Goal: Transaction & Acquisition: Purchase product/service

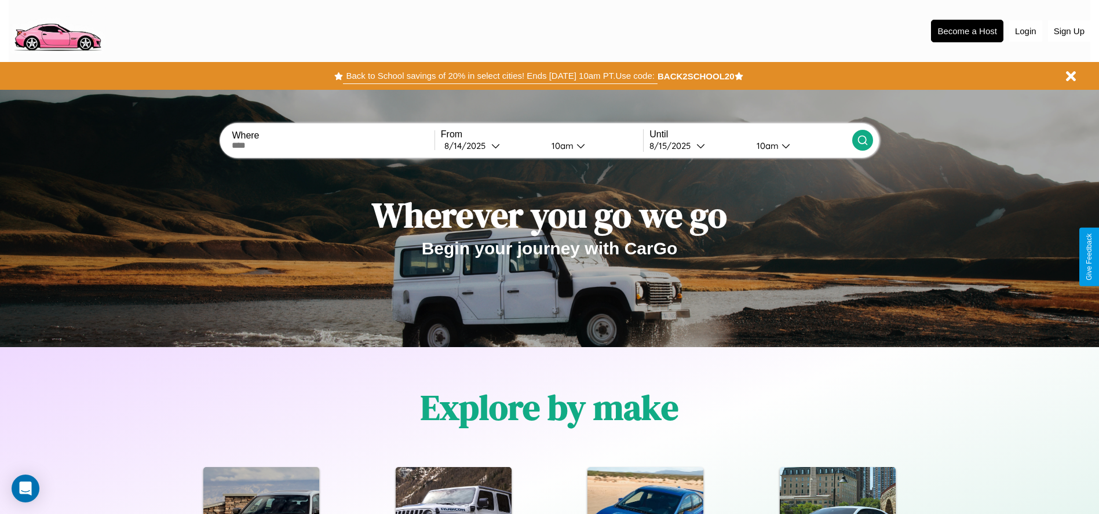
click at [500, 76] on button "Back to School savings of 20% in select cities! Ends [DATE] 10am PT. Use code:" at bounding box center [500, 76] width 314 height 16
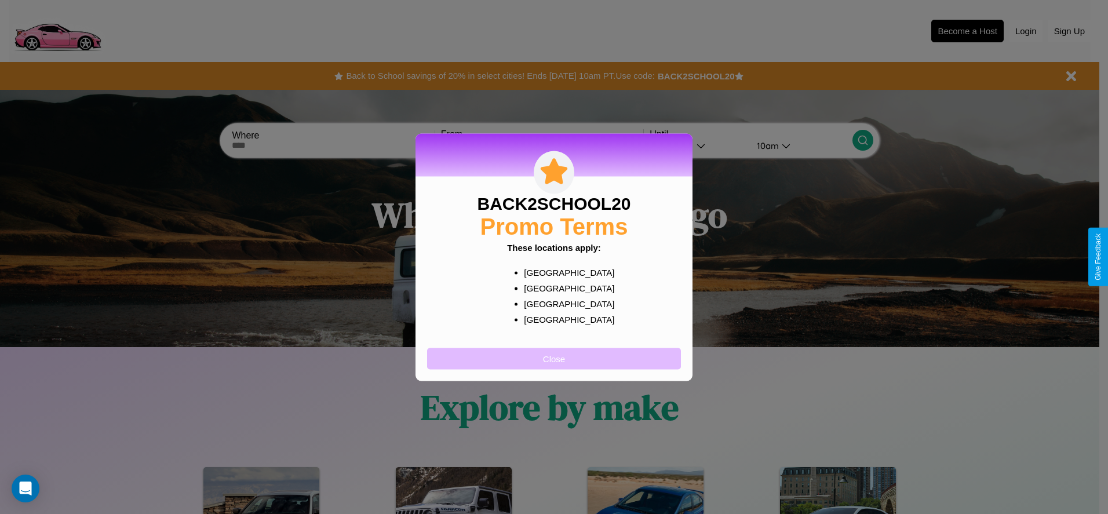
click at [554, 358] on button "Close" at bounding box center [554, 358] width 254 height 21
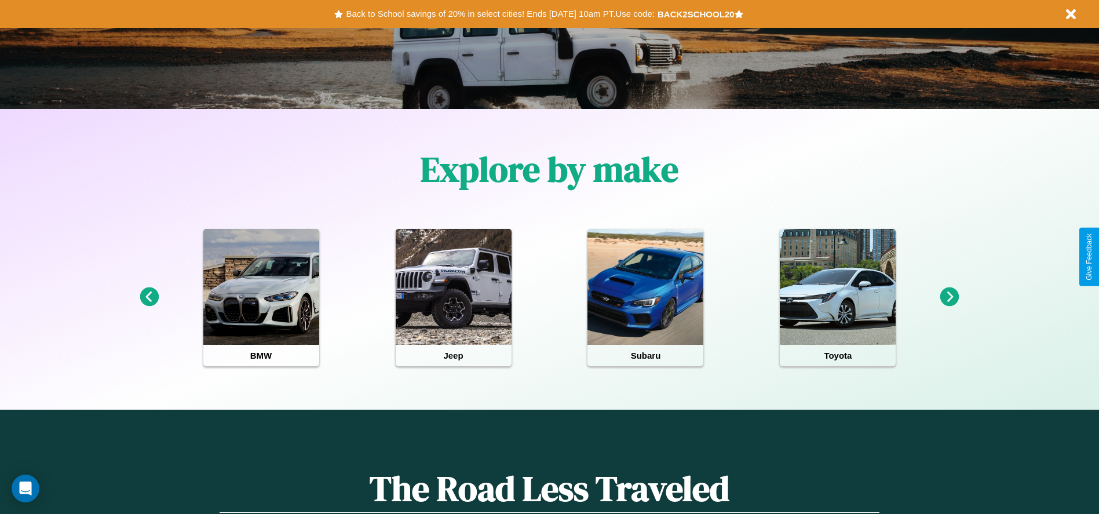
scroll to position [241, 0]
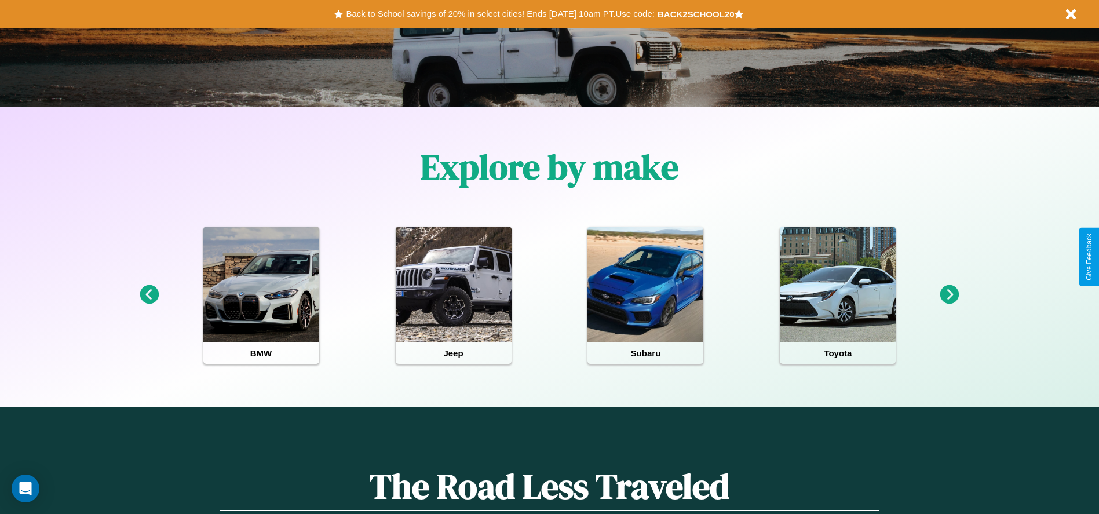
click at [149, 295] on icon at bounding box center [149, 294] width 19 height 19
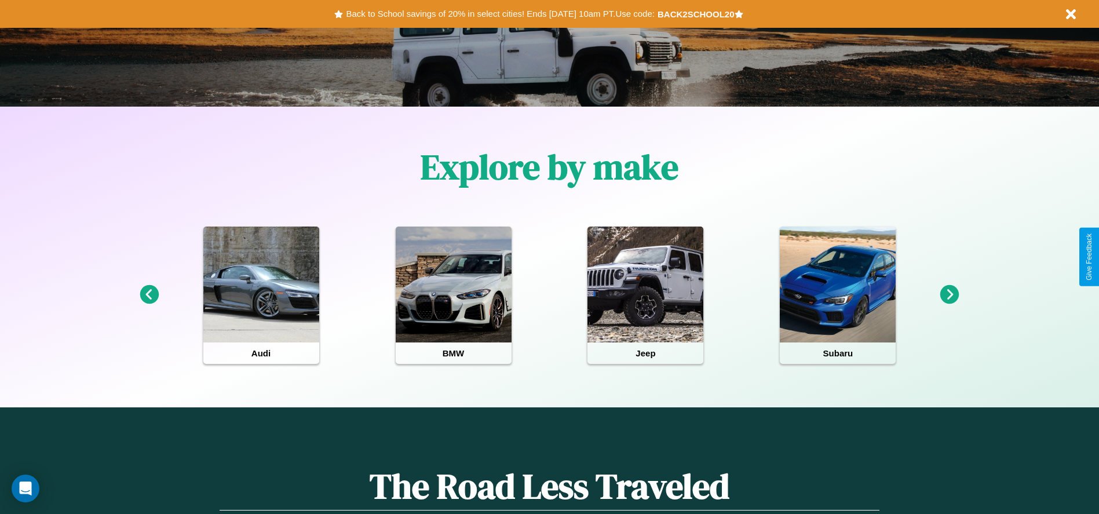
click at [950, 295] on icon at bounding box center [950, 294] width 19 height 19
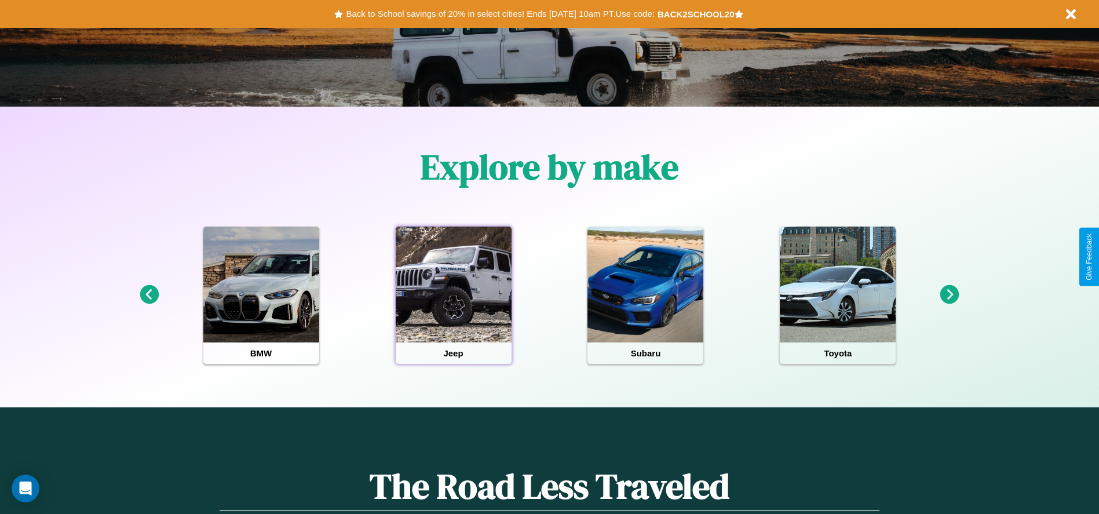
click at [453, 295] on div at bounding box center [454, 285] width 116 height 116
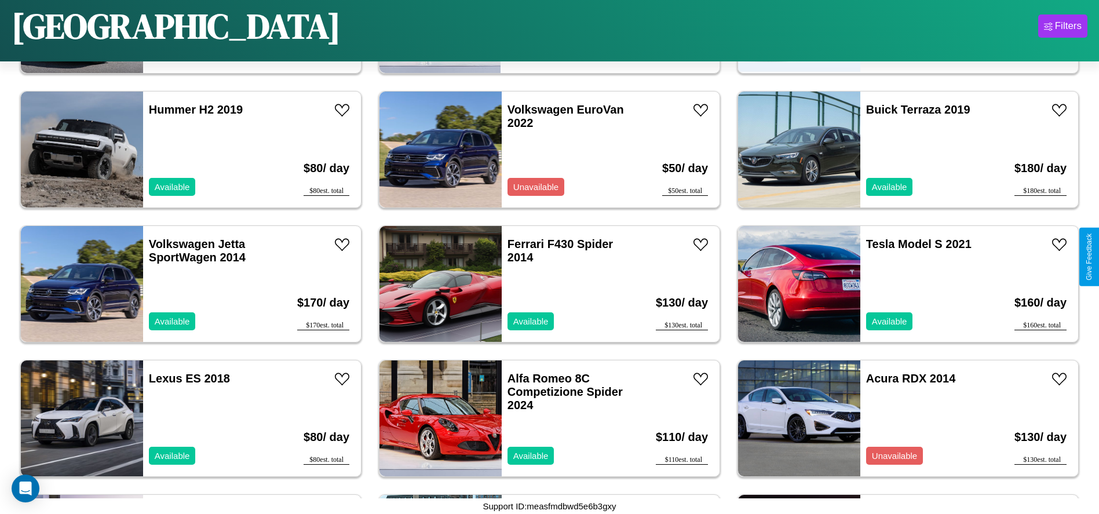
scroll to position [1877, 0]
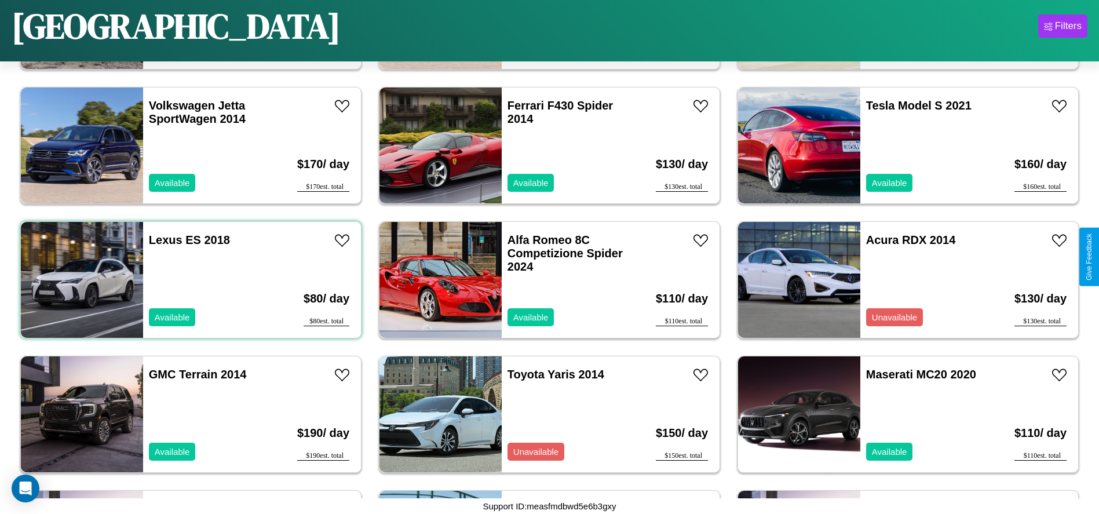
click at [190, 280] on div "Lexus ES 2018 Available" at bounding box center [210, 280] width 134 height 116
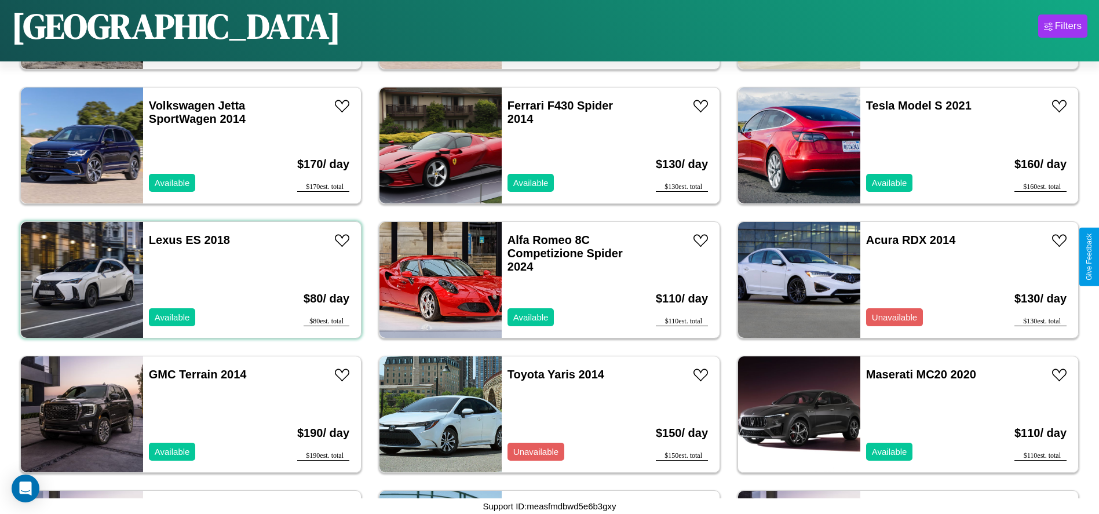
click at [190, 280] on div "Lexus ES 2018 Available" at bounding box center [210, 280] width 134 height 116
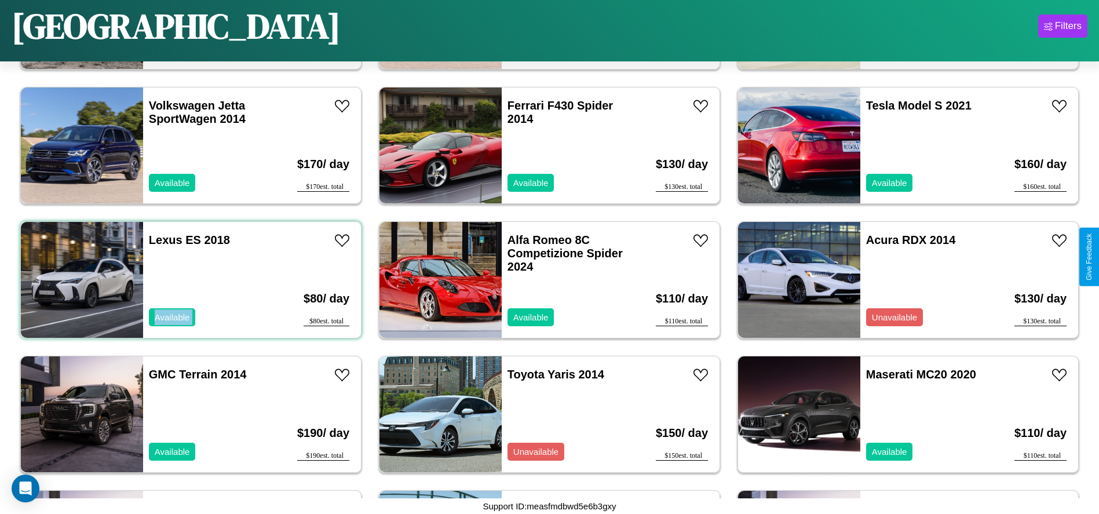
click at [190, 280] on div "Lexus ES 2018 Available" at bounding box center [210, 280] width 134 height 116
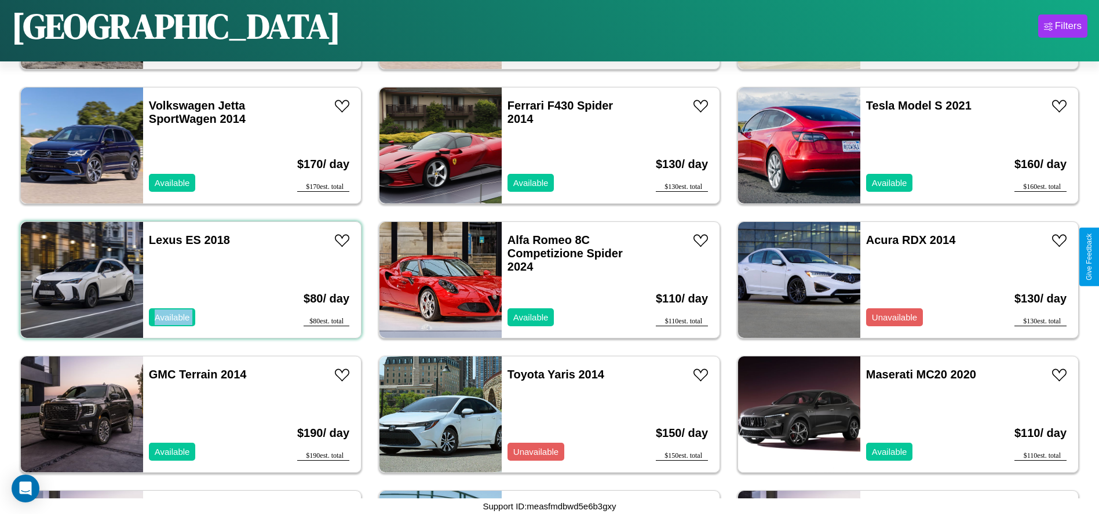
click at [190, 280] on div "Lexus ES 2018 Available" at bounding box center [210, 280] width 134 height 116
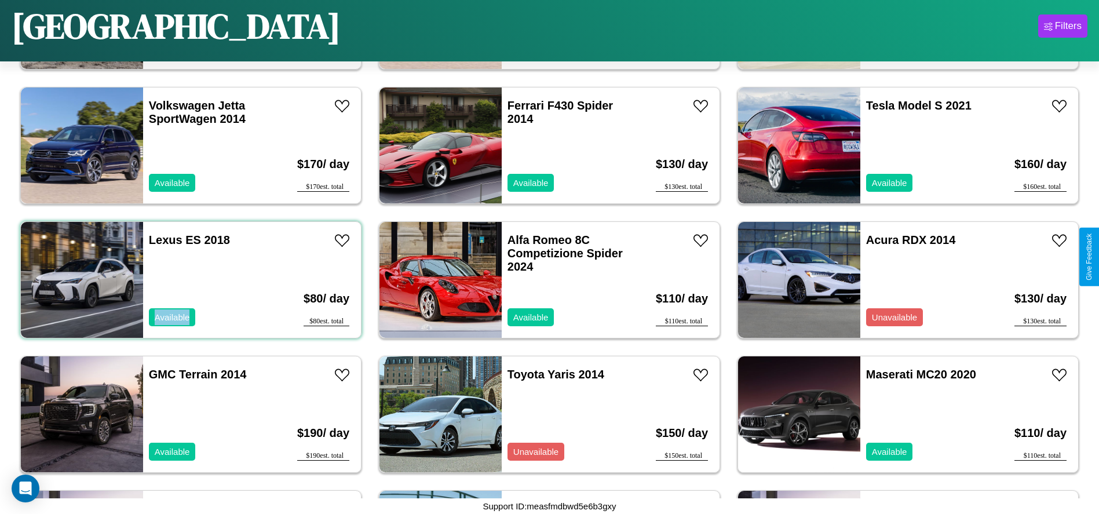
click at [190, 280] on div "Lexus ES 2018 Available" at bounding box center [210, 280] width 134 height 116
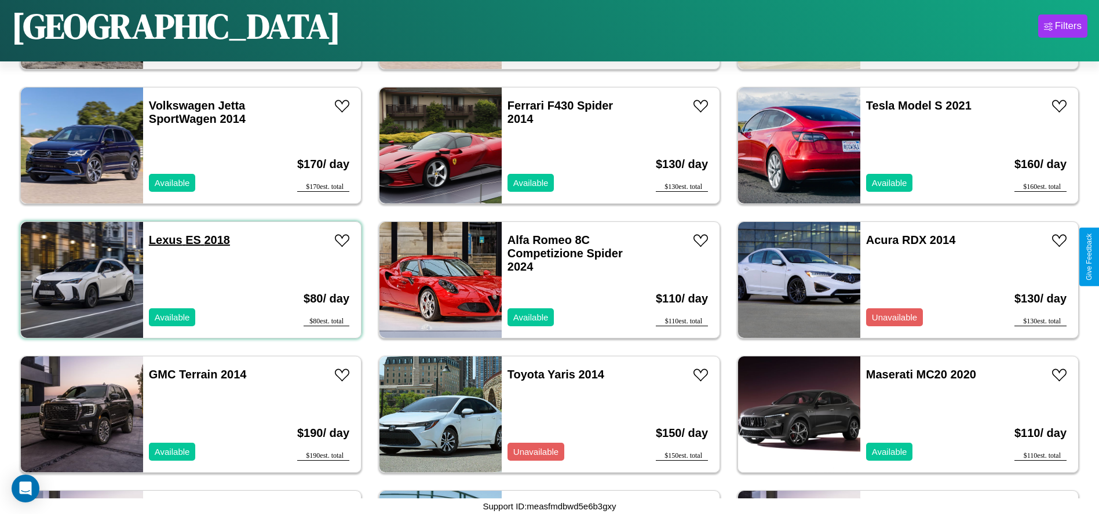
click at [164, 240] on link "Lexus ES 2018" at bounding box center [189, 240] width 81 height 13
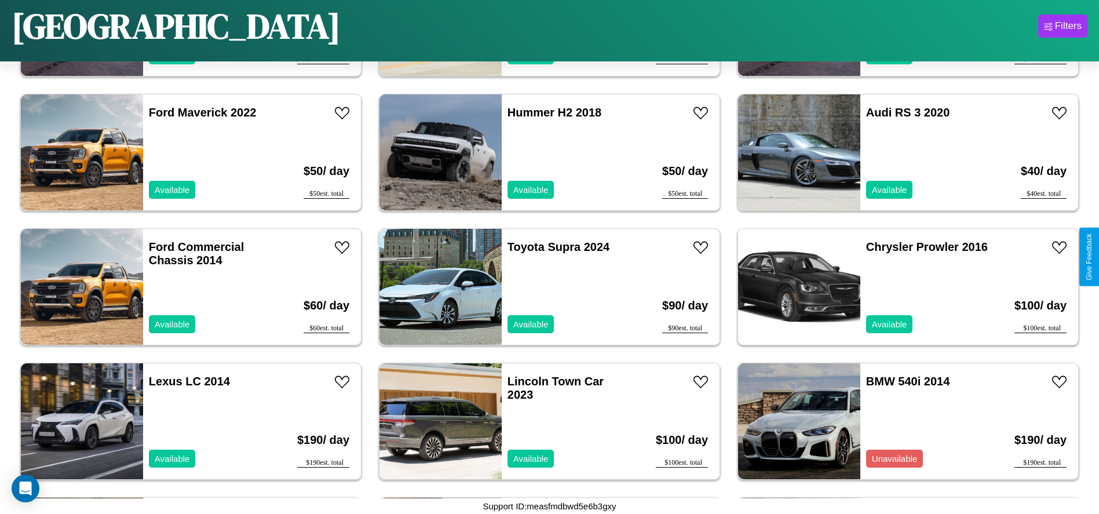
scroll to position [2415, 0]
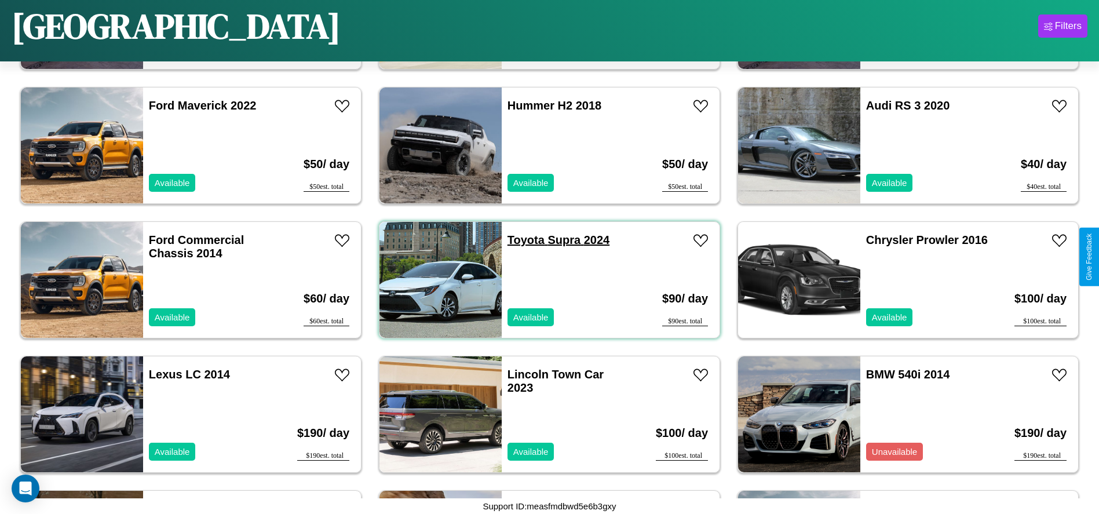
click at [522, 240] on link "Toyota Supra 2024" at bounding box center [559, 240] width 102 height 13
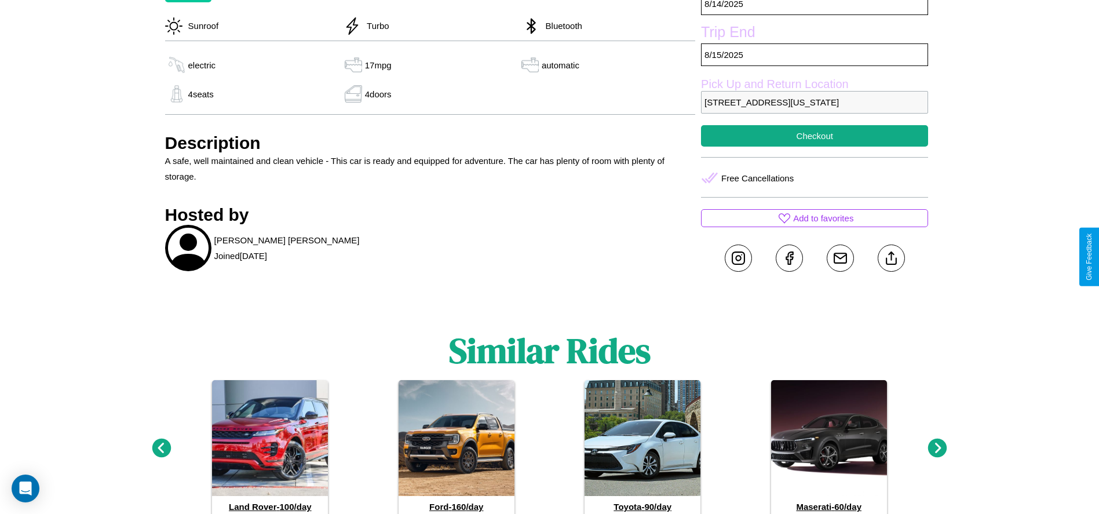
scroll to position [423, 0]
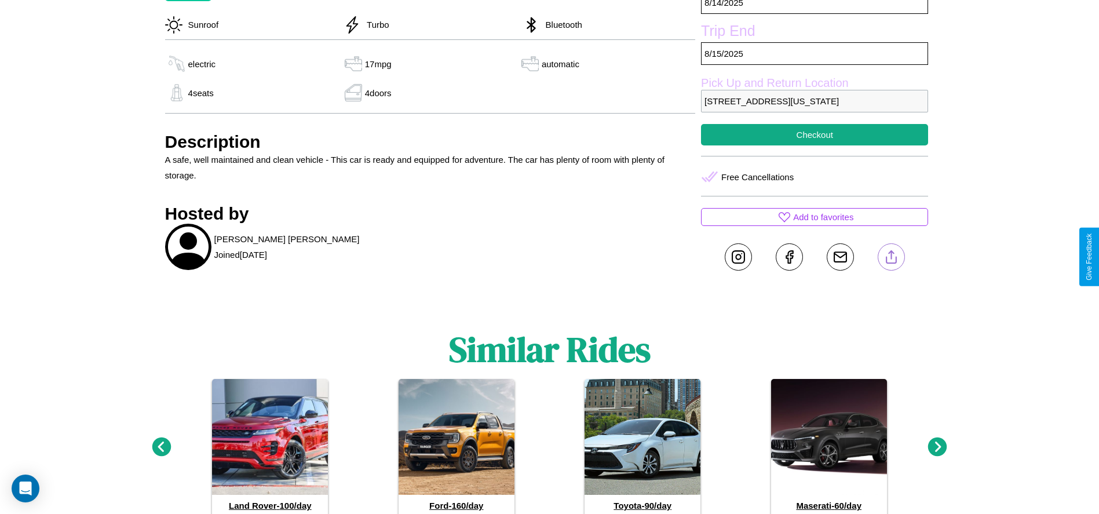
click at [891, 257] on line at bounding box center [891, 255] width 0 height 8
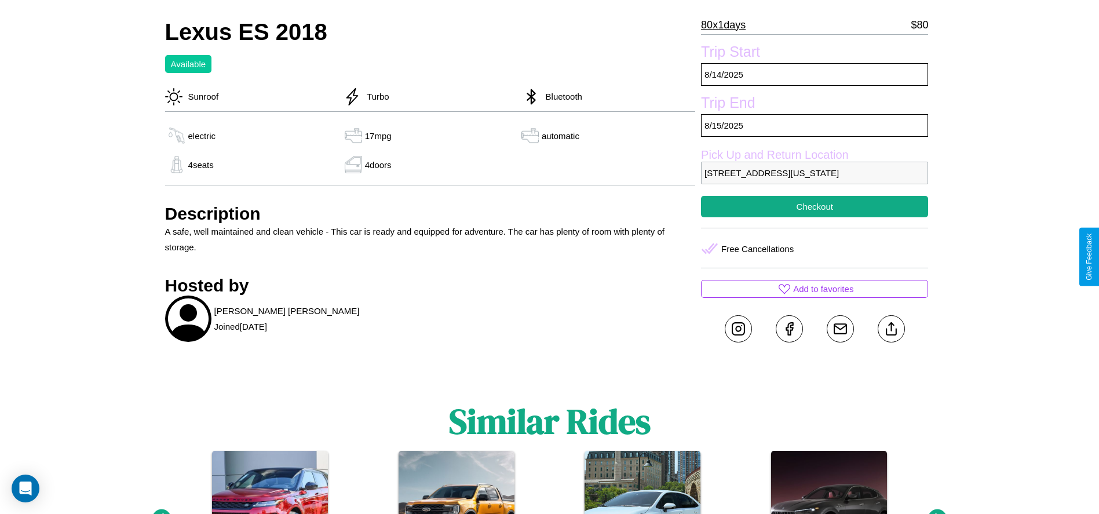
scroll to position [300, 0]
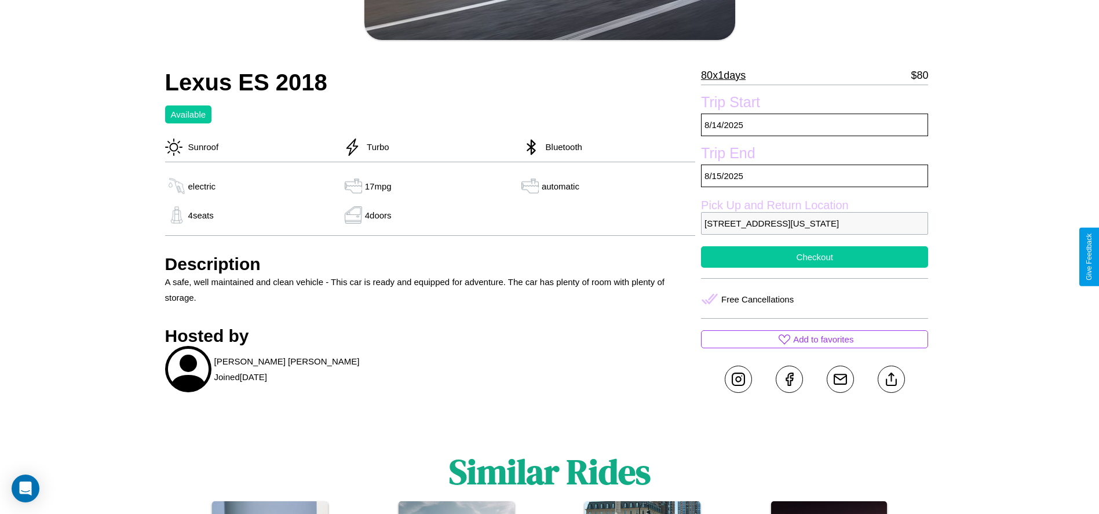
click at [815, 257] on button "Checkout" at bounding box center [814, 256] width 227 height 21
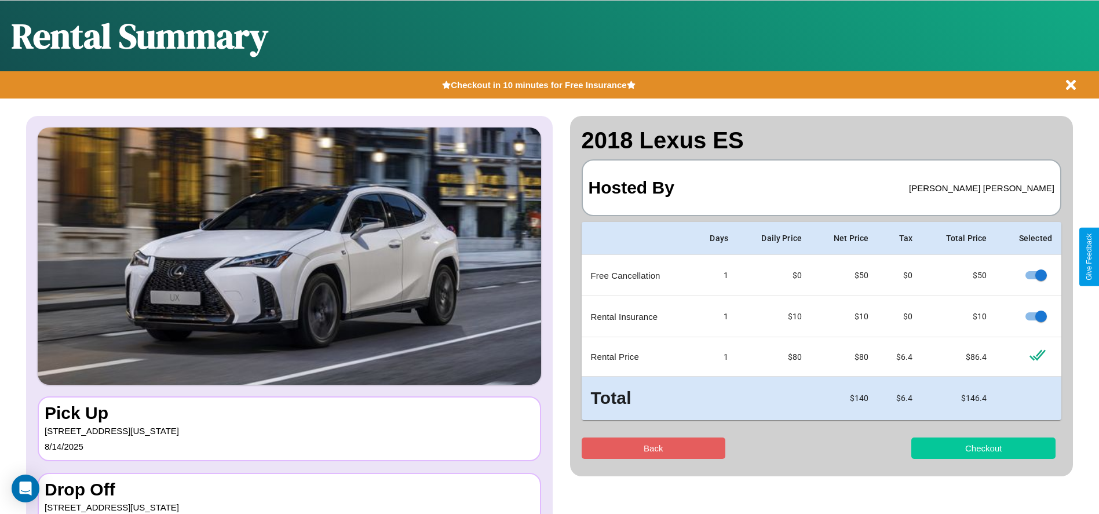
click at [984, 448] on button "Checkout" at bounding box center [984, 448] width 144 height 21
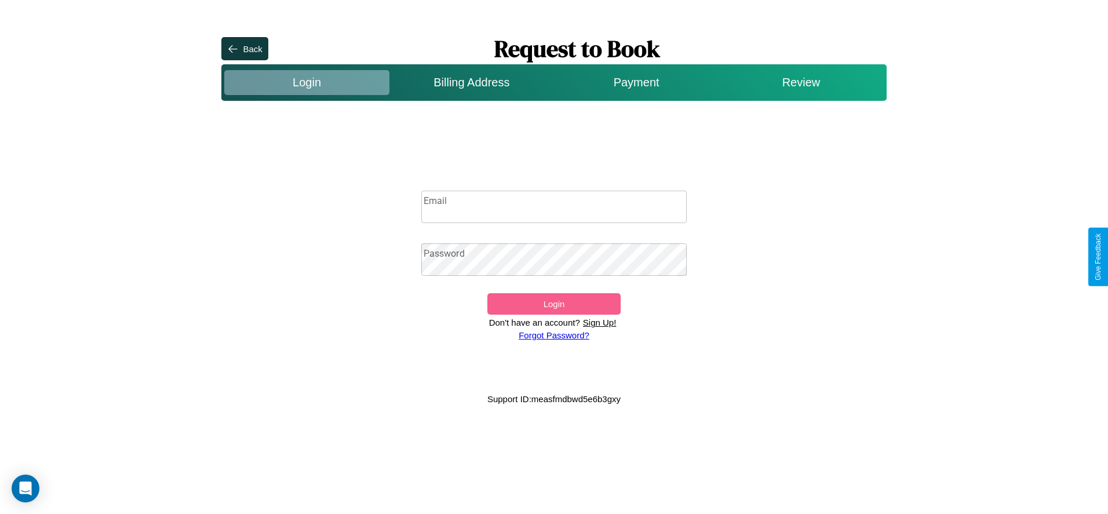
click at [554, 207] on input "Email" at bounding box center [554, 207] width 266 height 32
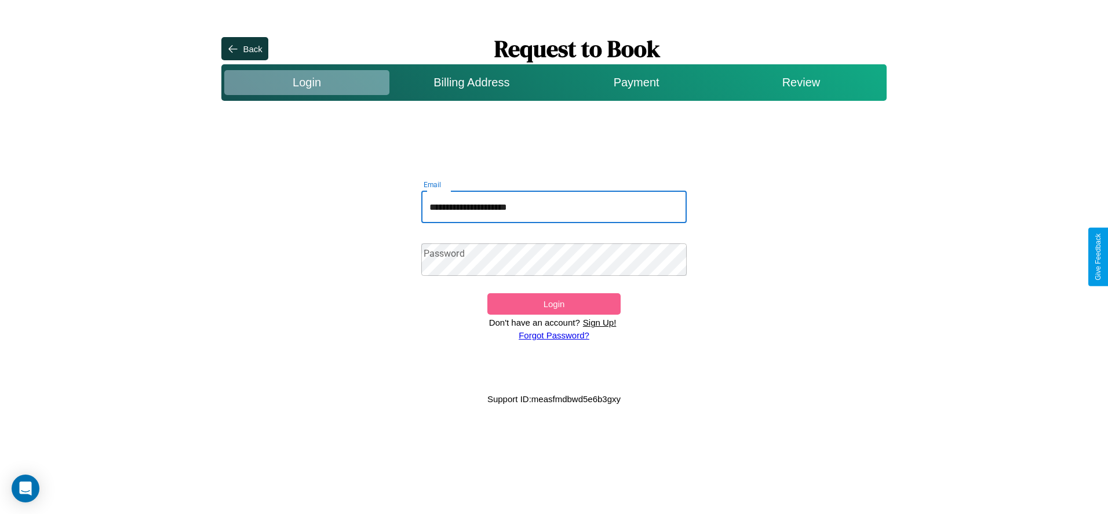
type input "**********"
click at [553, 304] on button "Login" at bounding box center [553, 303] width 133 height 21
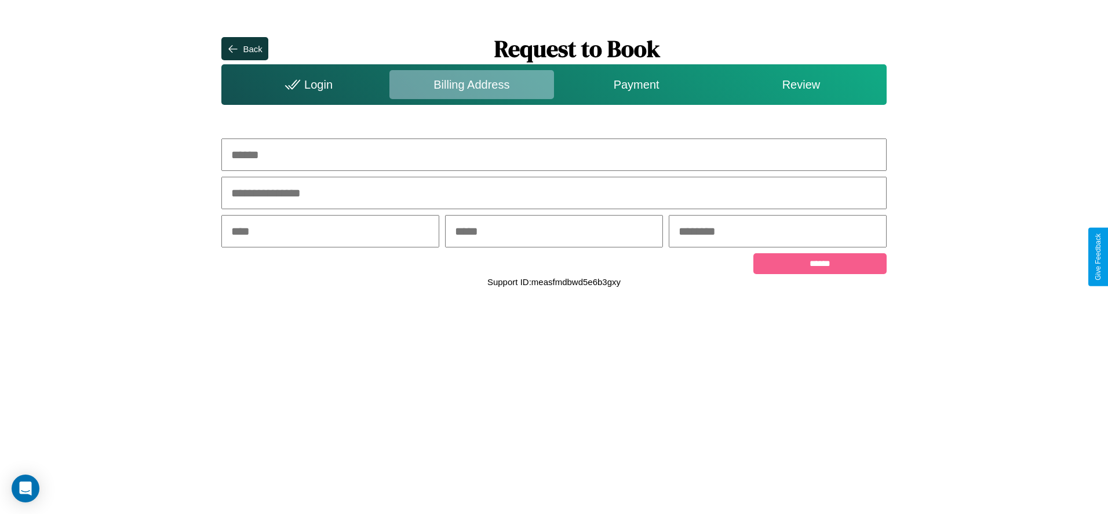
click at [554, 155] on input "text" at bounding box center [553, 155] width 665 height 32
type input "**********"
click at [330, 232] on input "text" at bounding box center [330, 231] width 218 height 32
type input "********"
click at [553, 232] on input "text" at bounding box center [554, 231] width 218 height 32
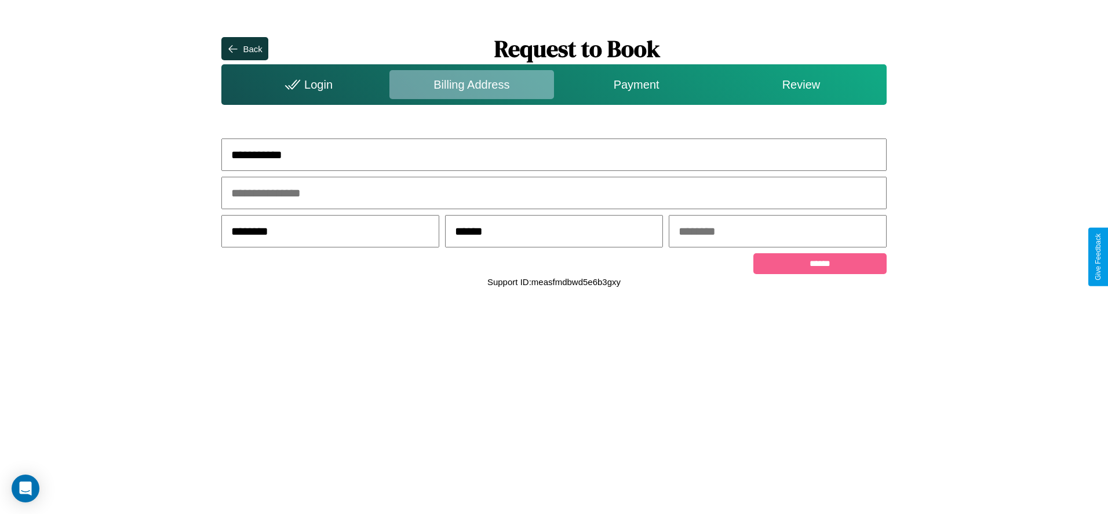
type input "******"
click at [777, 232] on input "text" at bounding box center [778, 231] width 218 height 32
type input "*****"
click at [820, 265] on input "******" at bounding box center [819, 263] width 133 height 21
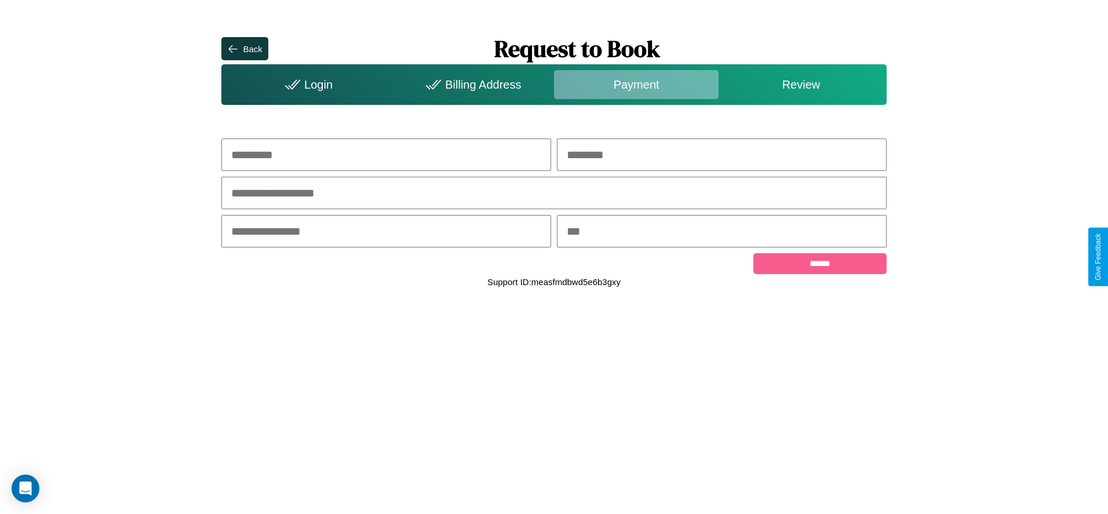
click at [386, 155] on input "text" at bounding box center [386, 155] width 330 height 32
type input "****"
click at [722, 155] on input "text" at bounding box center [722, 155] width 330 height 32
type input "********"
click at [554, 194] on input "text" at bounding box center [553, 193] width 665 height 32
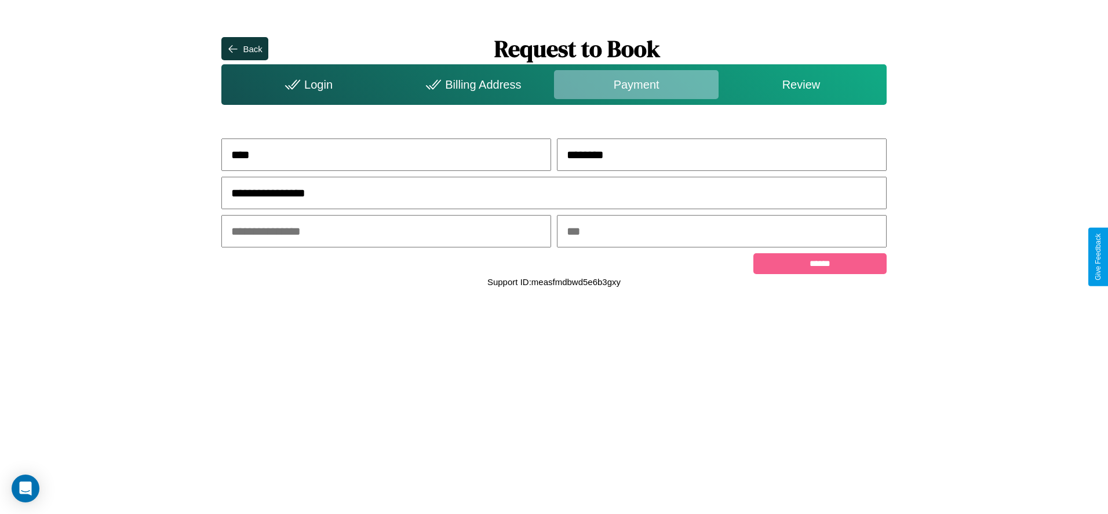
type input "**********"
click at [386, 232] on input "text" at bounding box center [386, 231] width 330 height 32
type input "*****"
click at [722, 232] on input "text" at bounding box center [722, 231] width 330 height 32
type input "***"
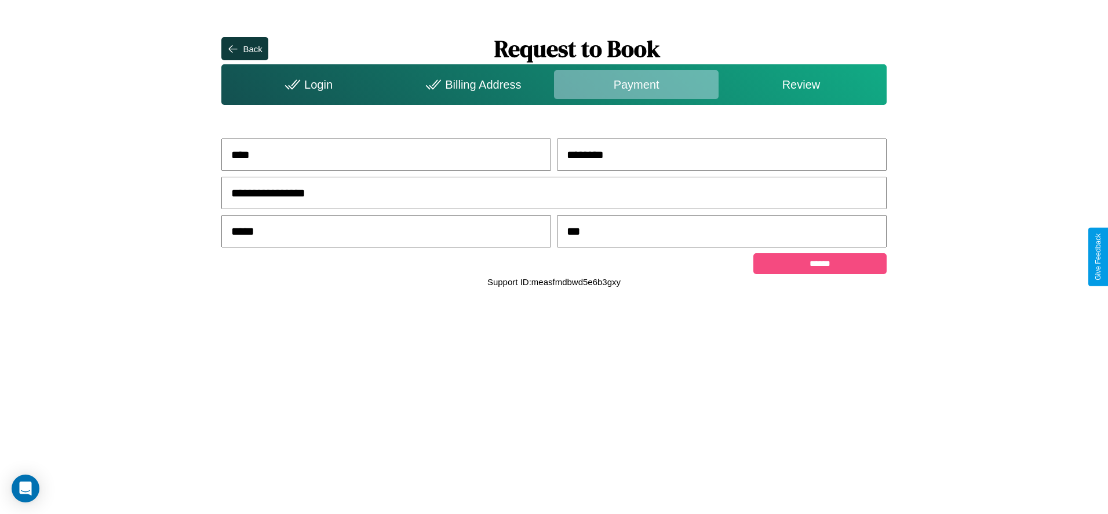
click at [820, 265] on input "******" at bounding box center [819, 263] width 133 height 21
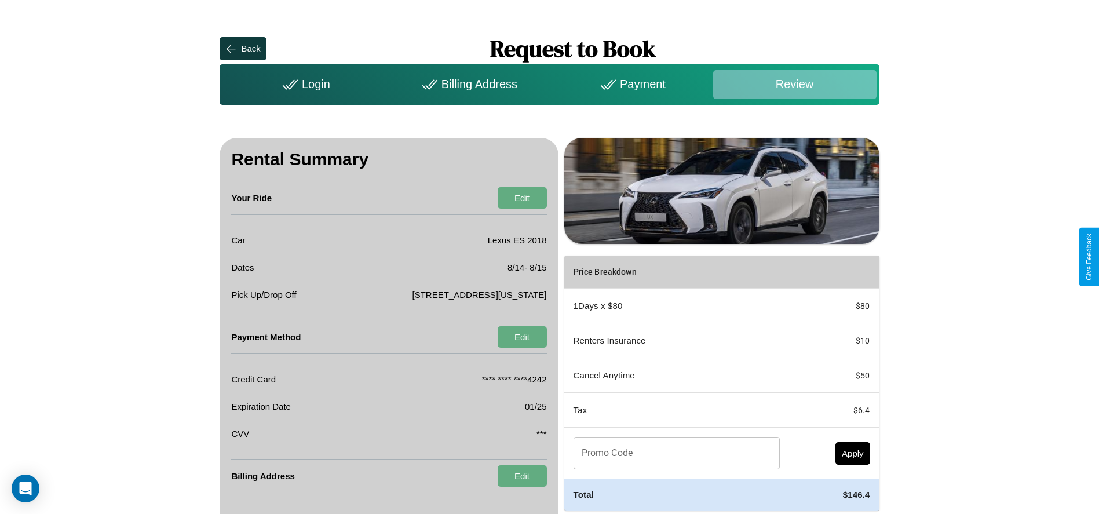
click at [468, 84] on div "Billing Address" at bounding box center [467, 84] width 163 height 29
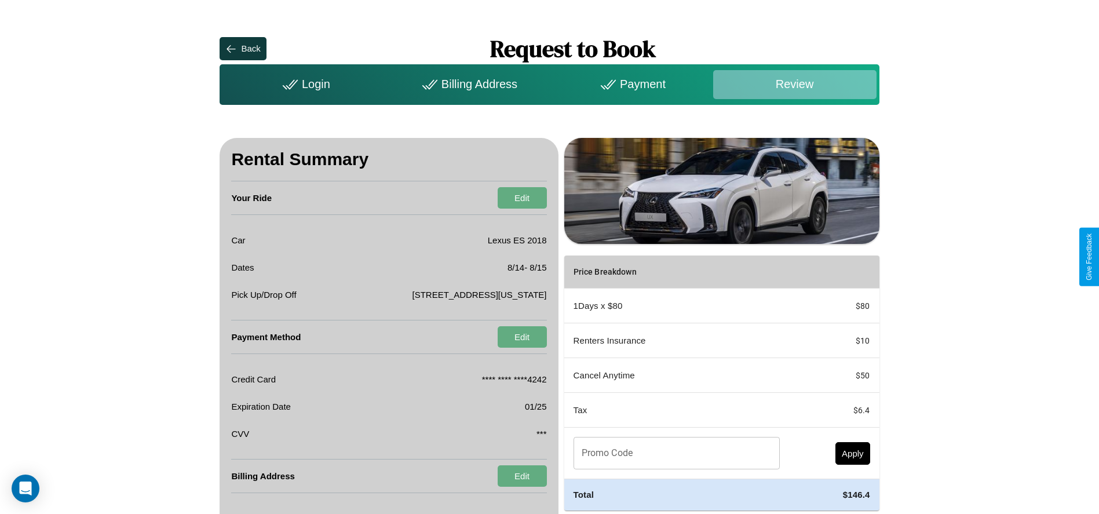
click at [468, 84] on div "Billing Address" at bounding box center [467, 84] width 163 height 29
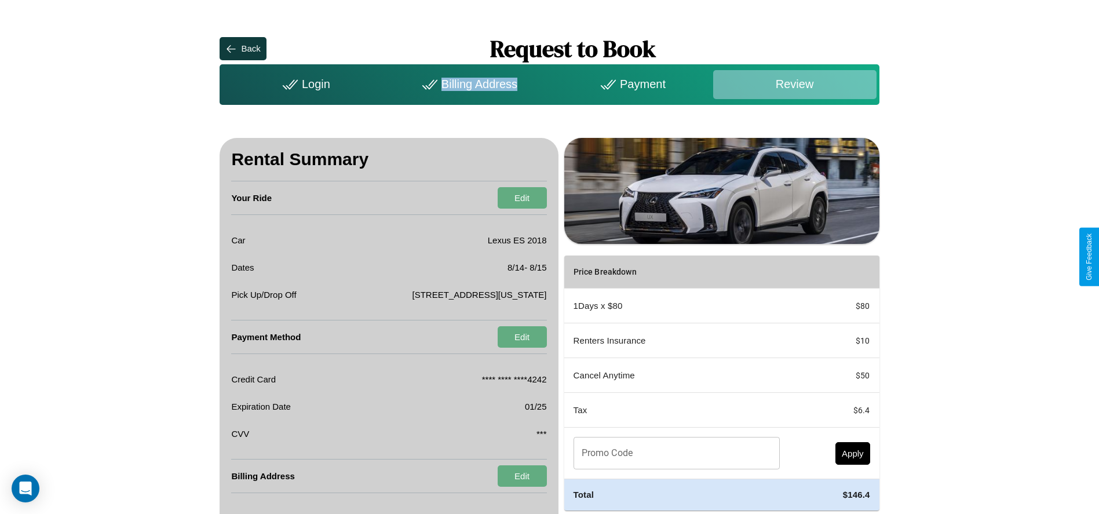
click at [468, 84] on div "Billing Address" at bounding box center [467, 84] width 163 height 29
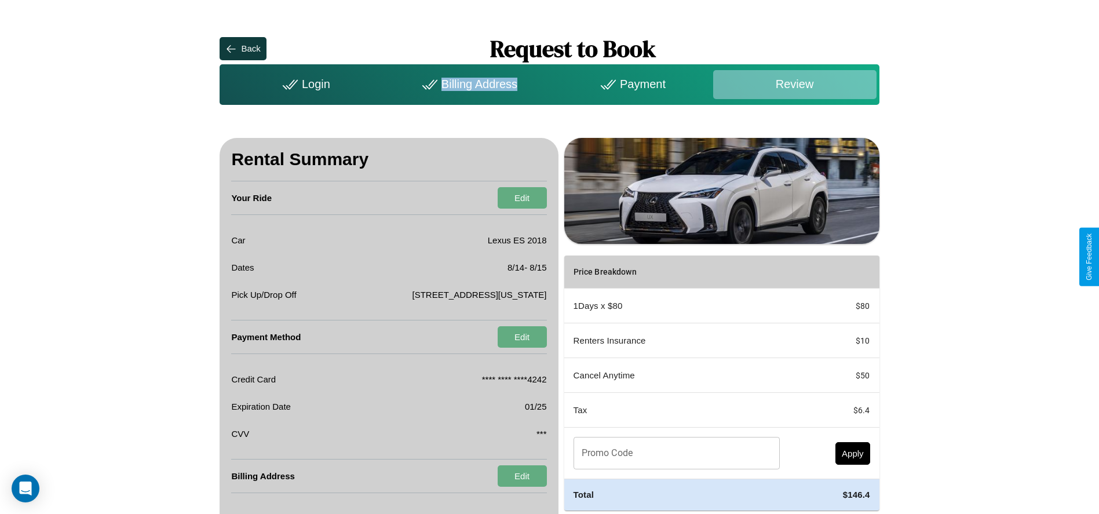
click at [468, 84] on div "Billing Address" at bounding box center [467, 84] width 163 height 29
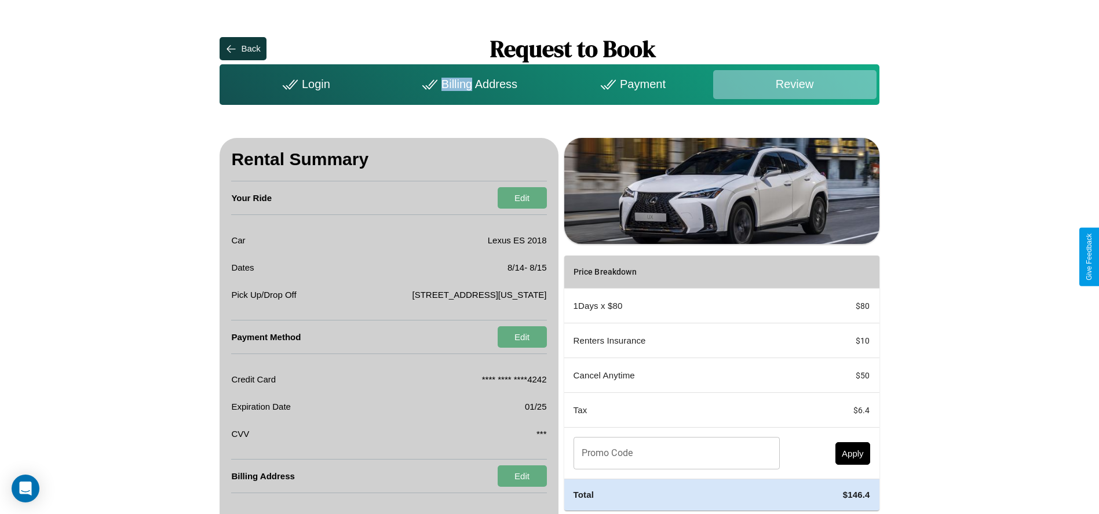
click at [468, 84] on div "Billing Address" at bounding box center [467, 84] width 163 height 29
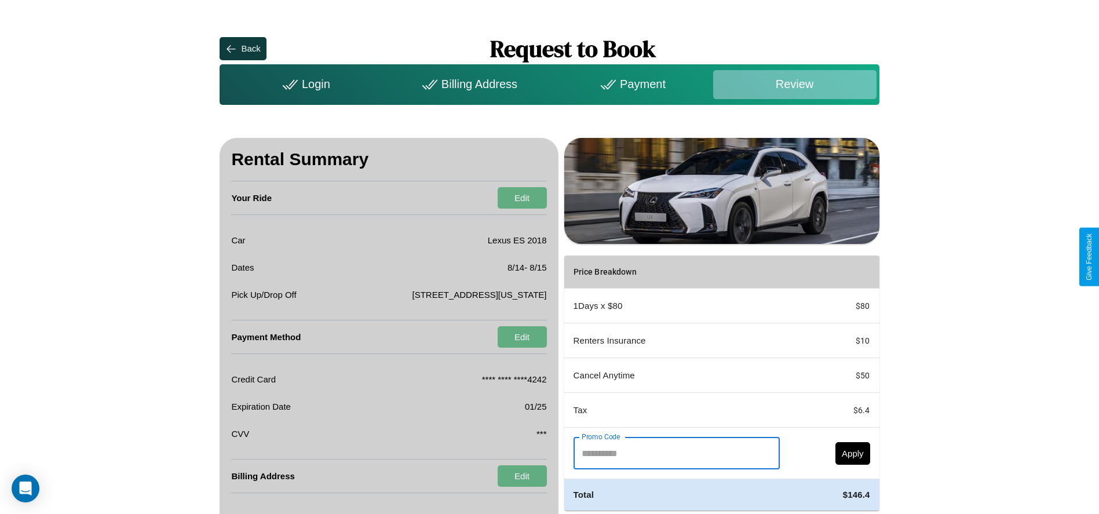
click at [673, 453] on input "Promo Code" at bounding box center [671, 453] width 194 height 32
type input "**********"
click at [853, 453] on button "Apply" at bounding box center [853, 453] width 35 height 23
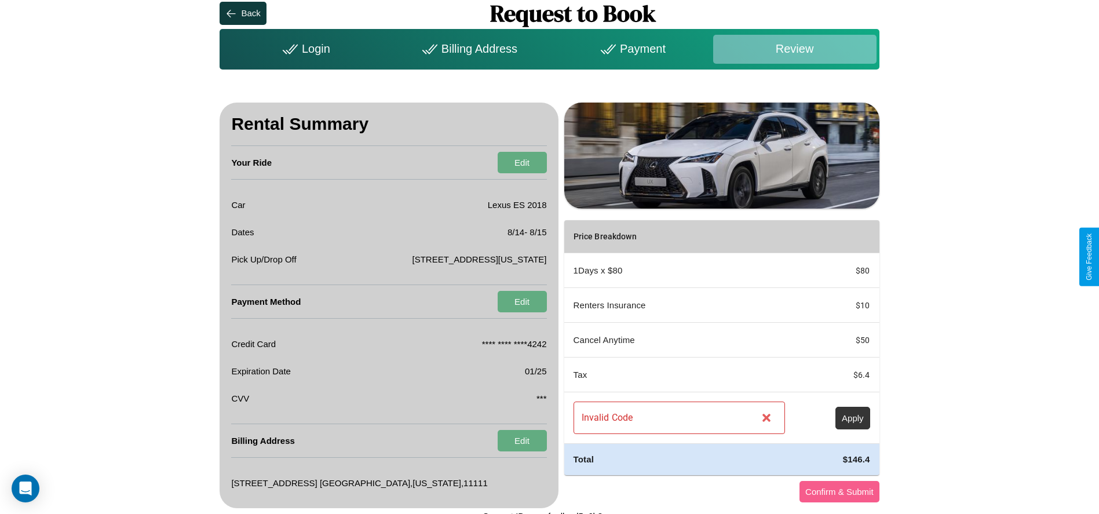
scroll to position [45, 0]
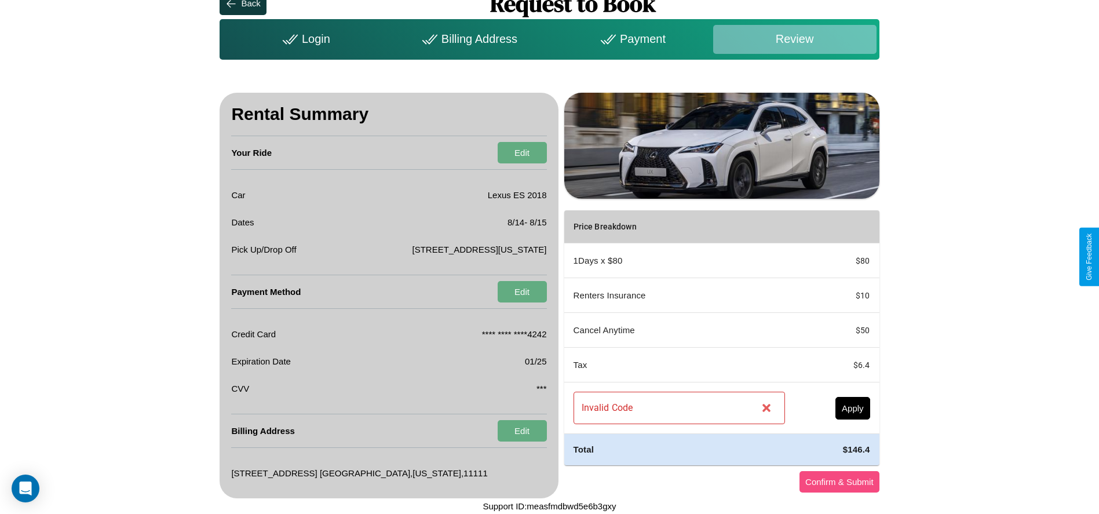
click at [839, 482] on button "Confirm & Submit" at bounding box center [840, 481] width 80 height 21
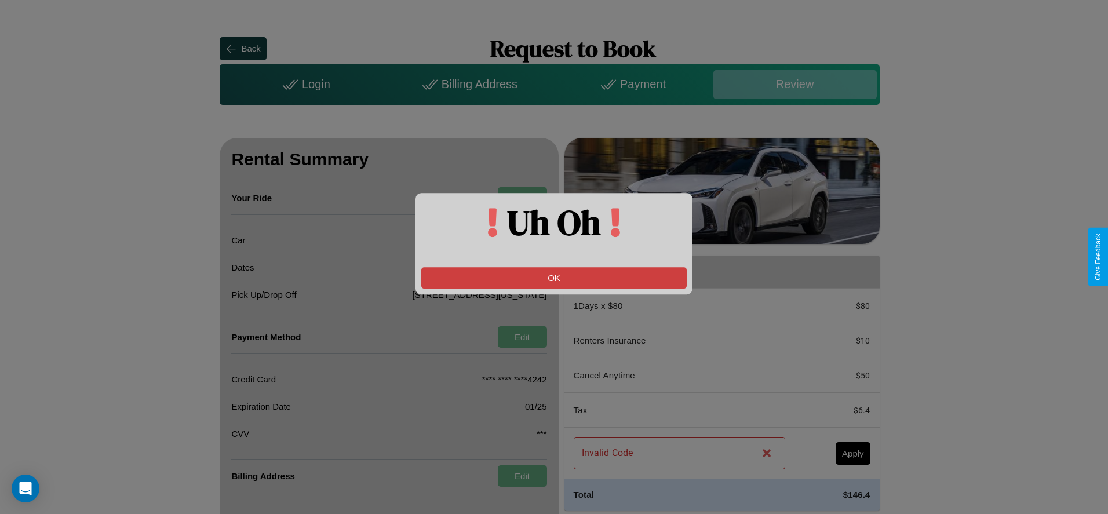
click at [554, 278] on button "OK" at bounding box center [553, 277] width 265 height 21
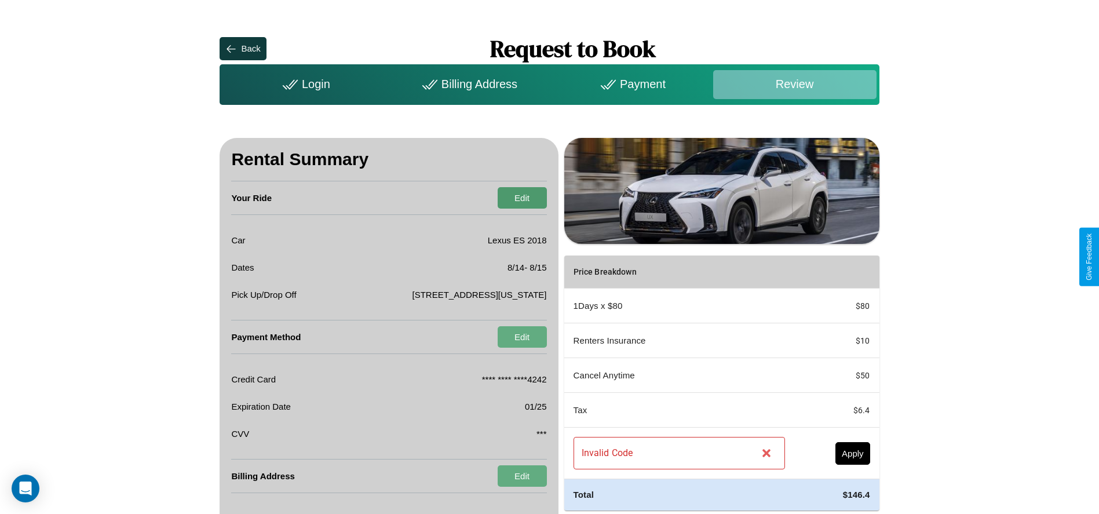
click at [522, 198] on button "Edit" at bounding box center [522, 197] width 49 height 21
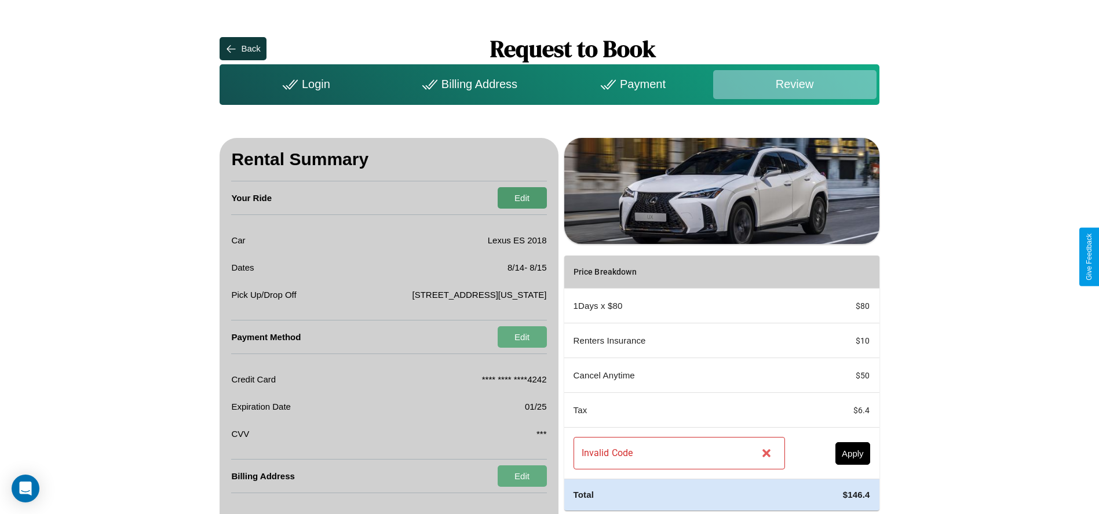
click at [522, 198] on button "Edit" at bounding box center [522, 197] width 49 height 21
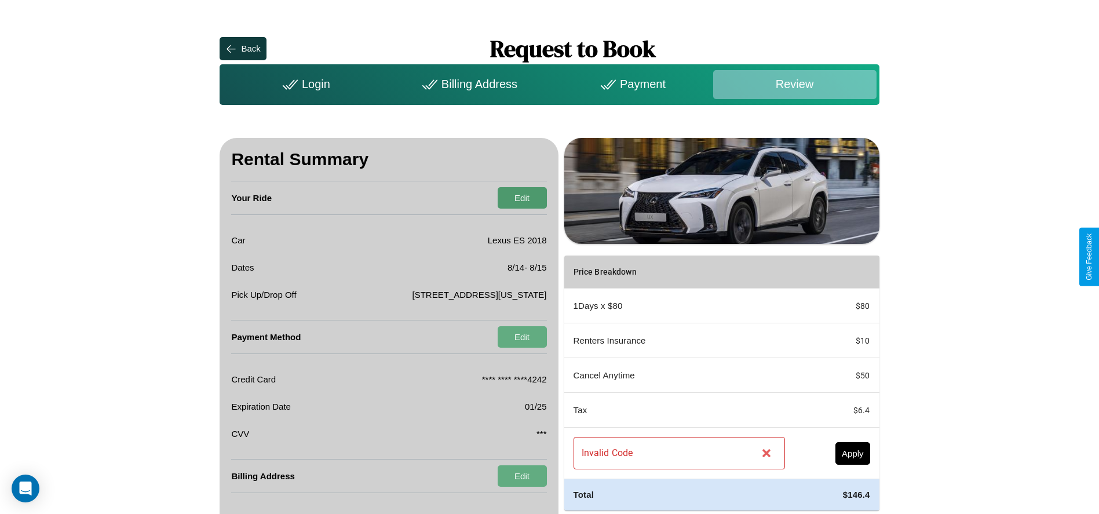
click at [522, 198] on button "Edit" at bounding box center [522, 197] width 49 height 21
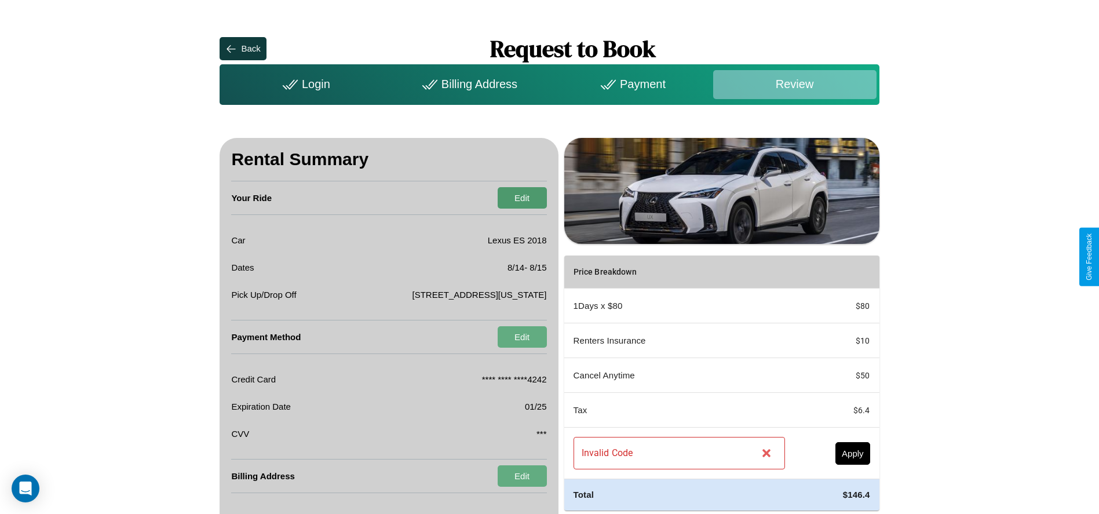
click at [522, 198] on button "Edit" at bounding box center [522, 197] width 49 height 21
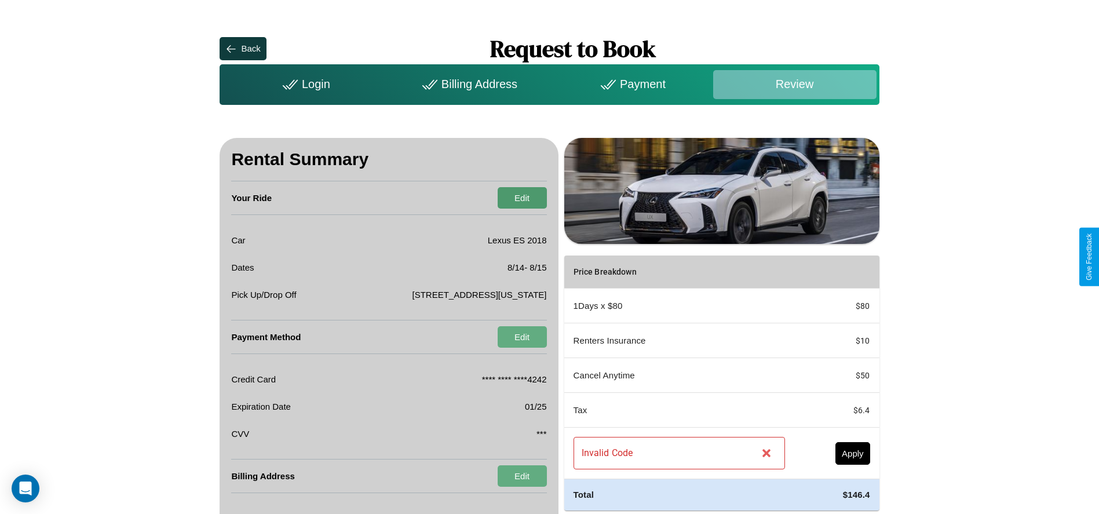
click at [522, 198] on button "Edit" at bounding box center [522, 197] width 49 height 21
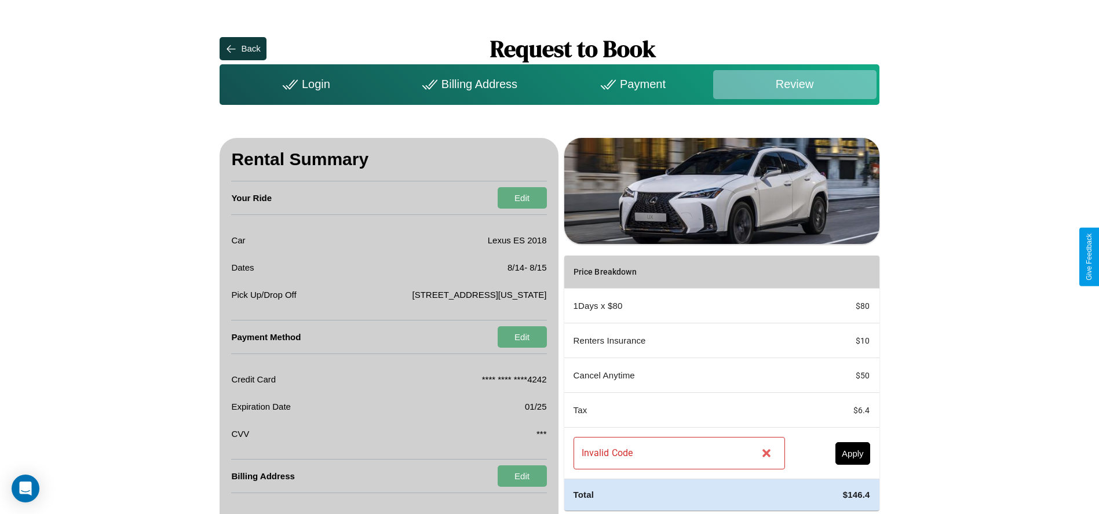
click at [468, 84] on div "Billing Address" at bounding box center [467, 84] width 163 height 29
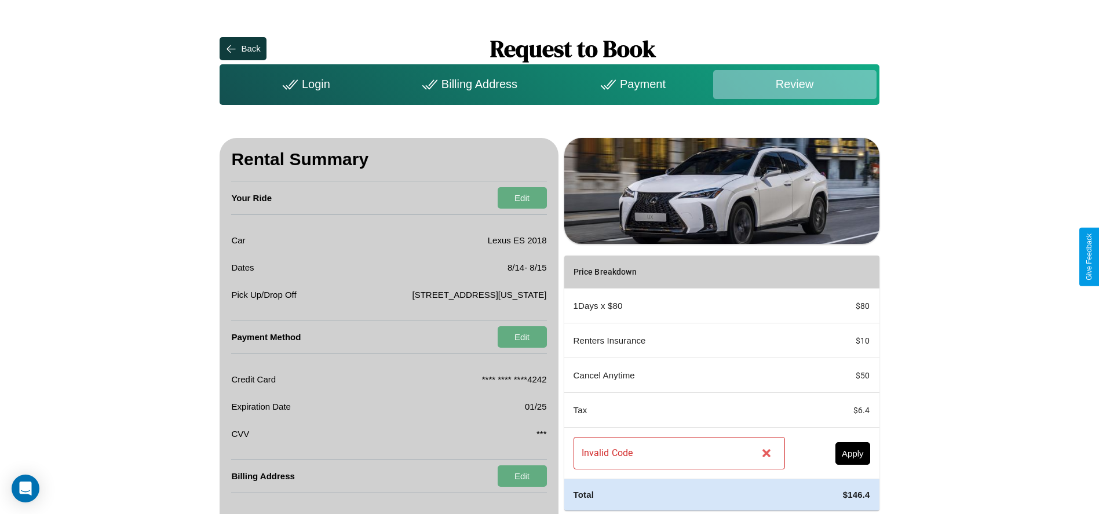
click at [468, 84] on div "Billing Address" at bounding box center [467, 84] width 163 height 29
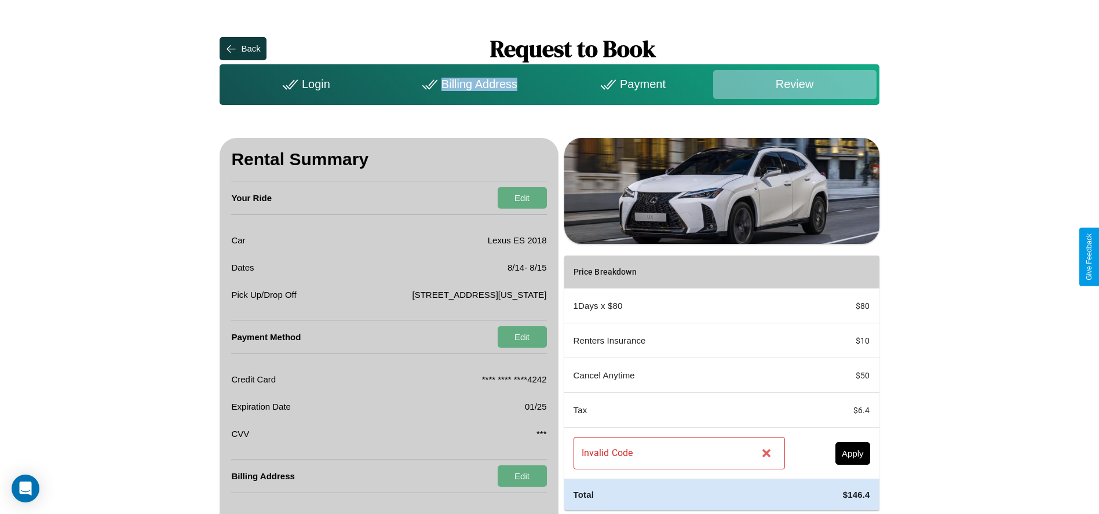
click at [468, 84] on div "Billing Address" at bounding box center [467, 84] width 163 height 29
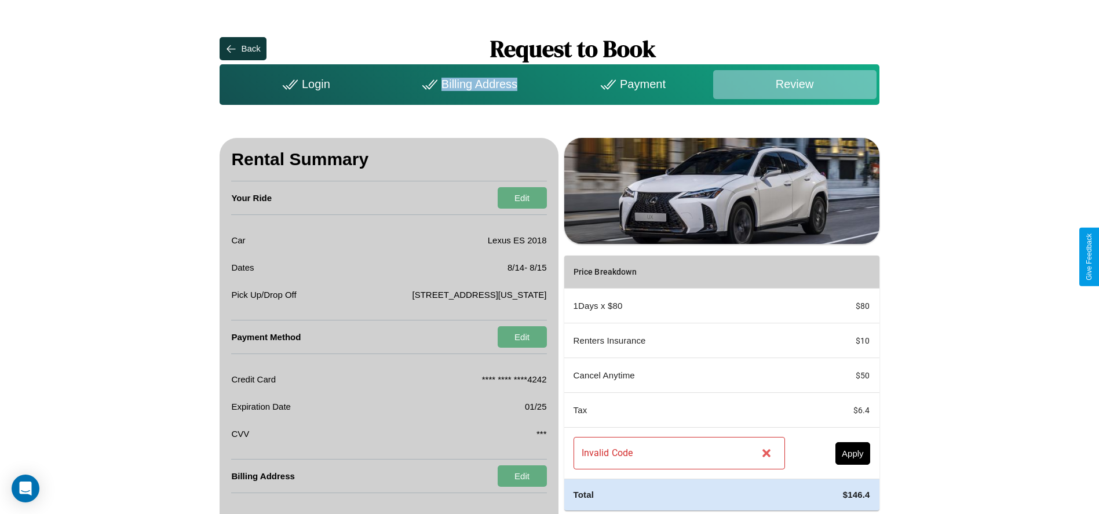
click at [468, 84] on div "Billing Address" at bounding box center [467, 84] width 163 height 29
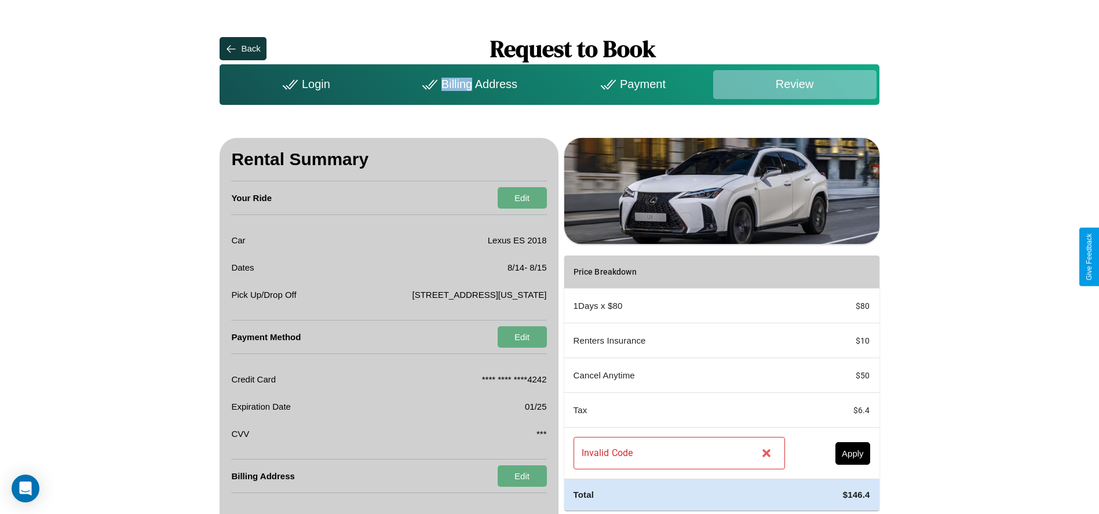
click at [468, 84] on div "Billing Address" at bounding box center [467, 84] width 163 height 29
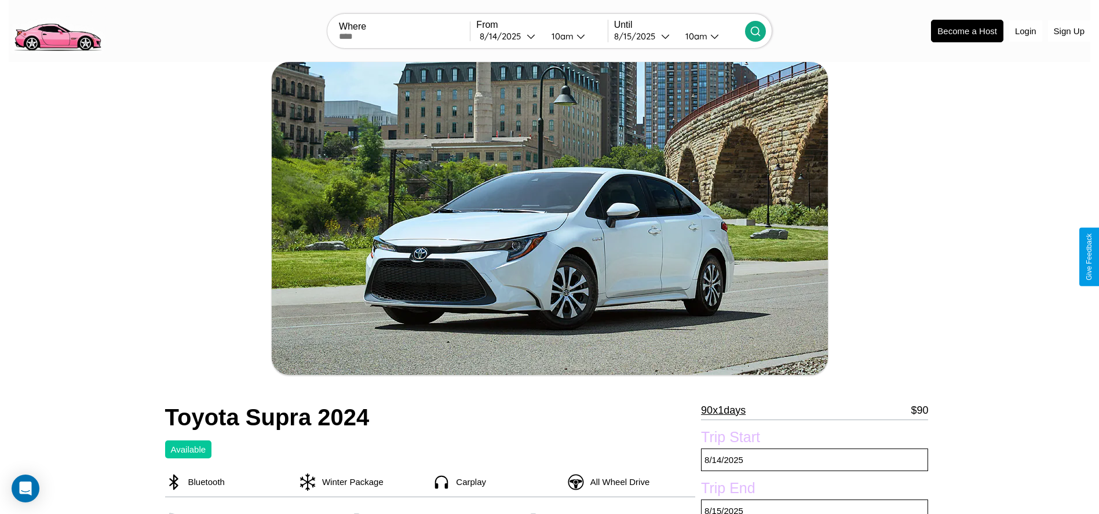
scroll to position [154, 0]
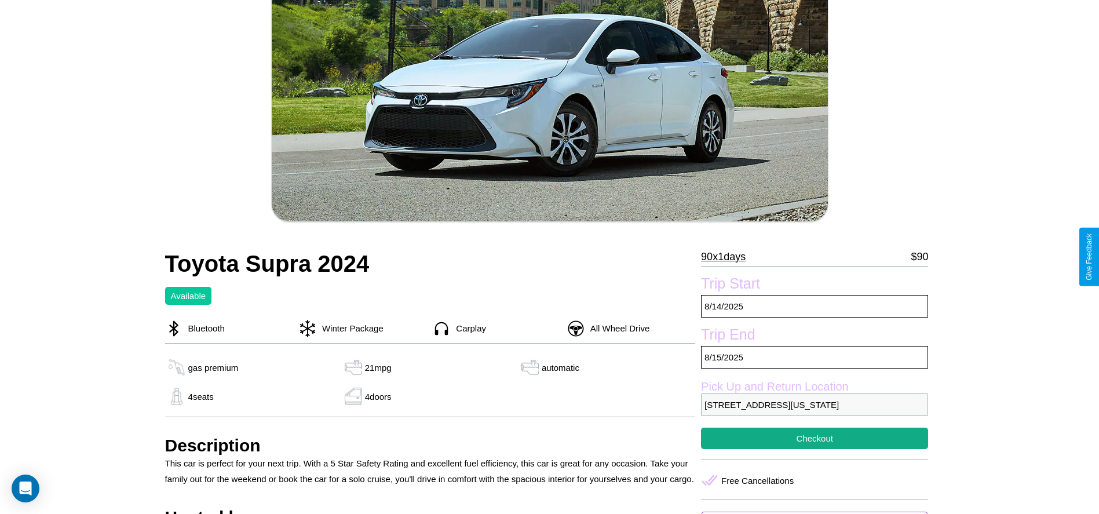
click at [728, 257] on p "90 x 1 days" at bounding box center [723, 256] width 45 height 19
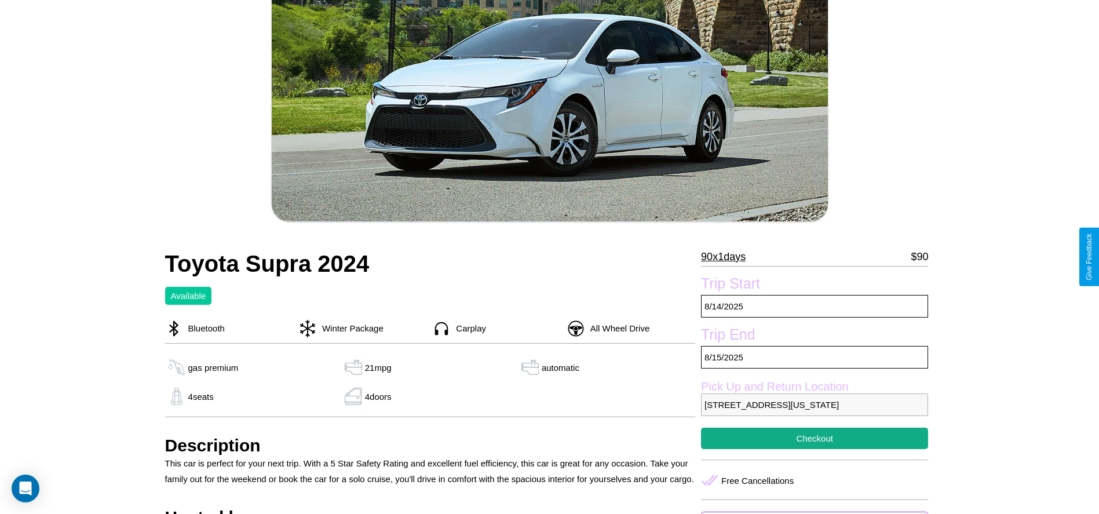
click at [728, 257] on p "90 x 1 days" at bounding box center [723, 256] width 45 height 19
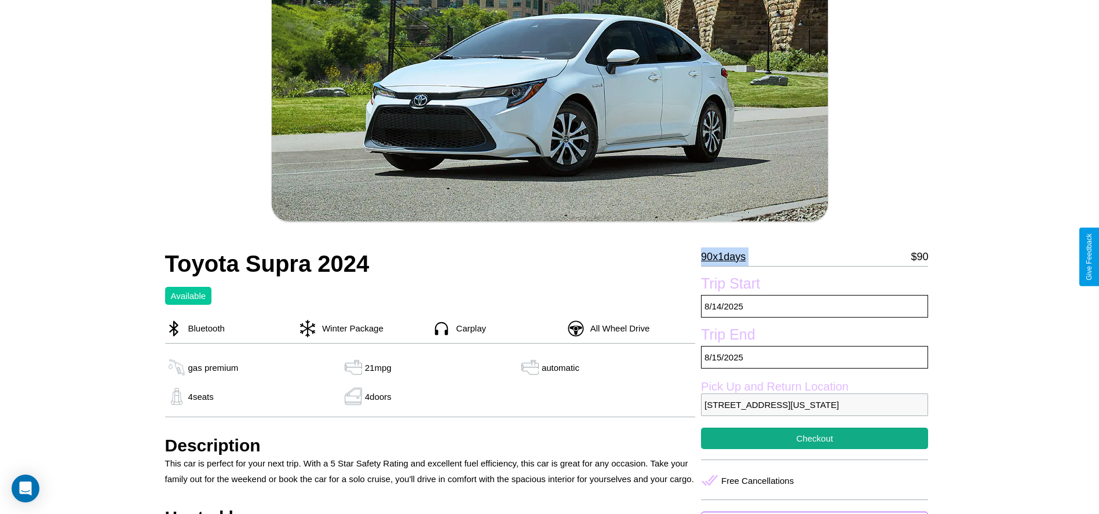
click at [728, 257] on p "90 x 1 days" at bounding box center [723, 256] width 45 height 19
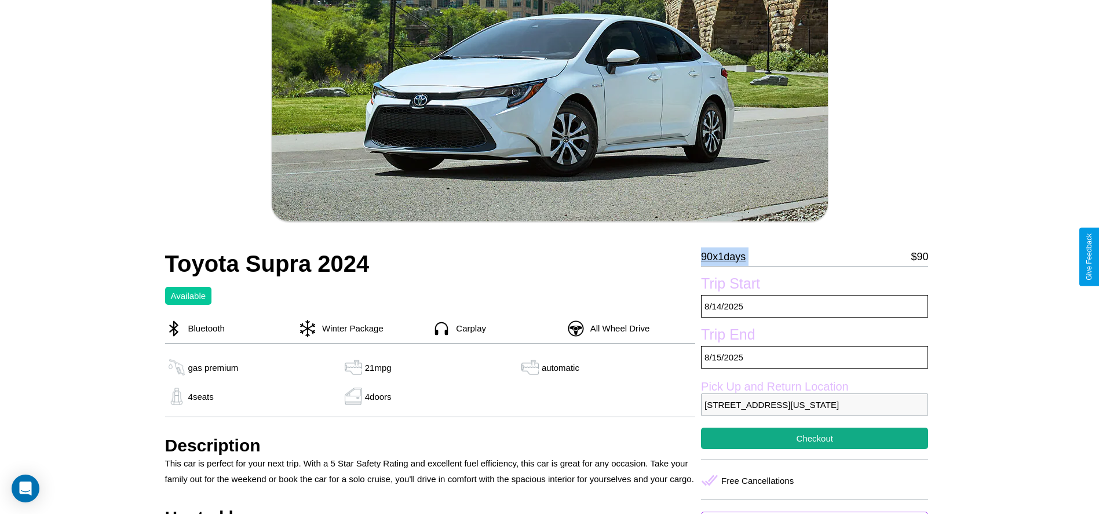
click at [728, 257] on p "90 x 1 days" at bounding box center [723, 256] width 45 height 19
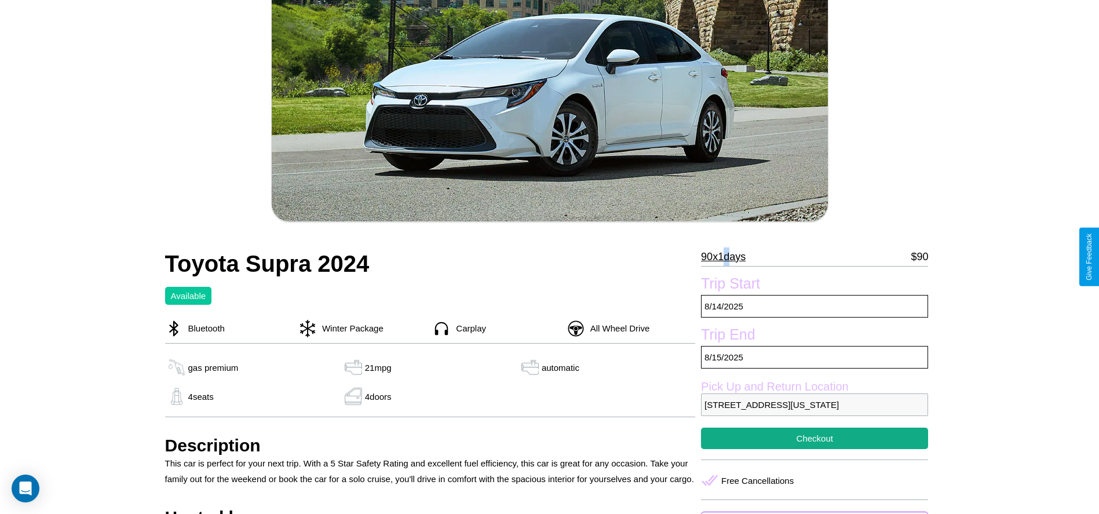
click at [728, 257] on p "90 x 1 days" at bounding box center [723, 256] width 45 height 19
